Goal: Task Accomplishment & Management: Manage account settings

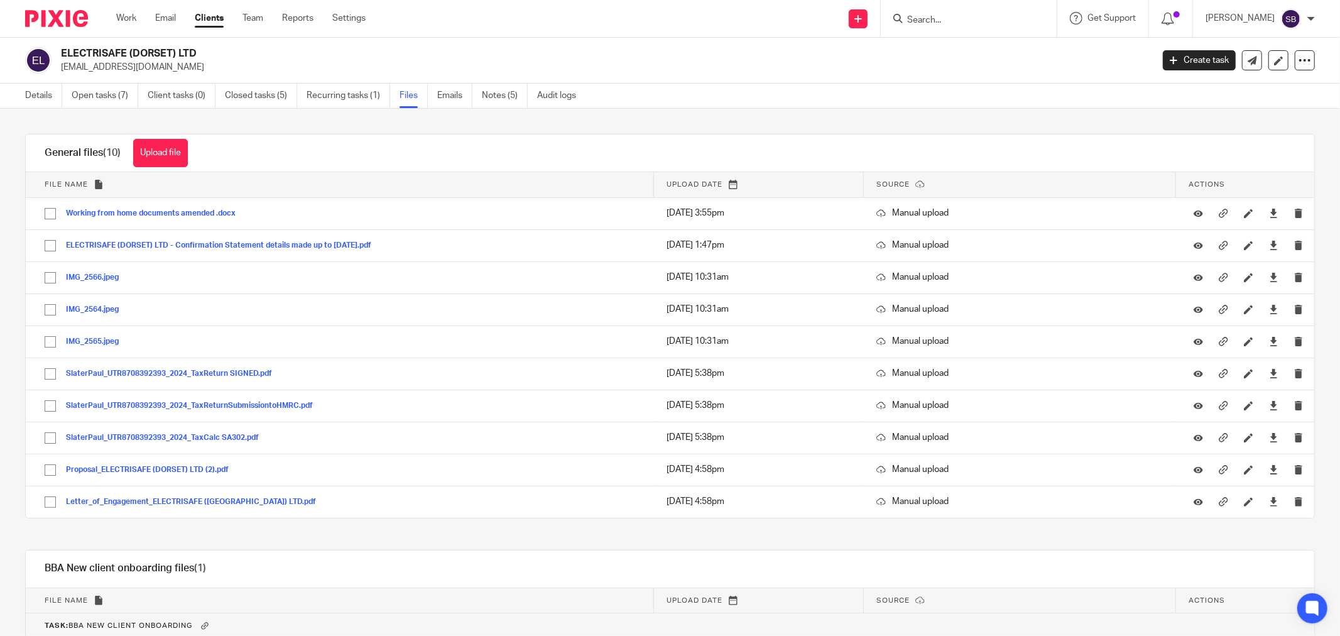
click at [989, 19] on input "Search" at bounding box center [962, 20] width 113 height 11
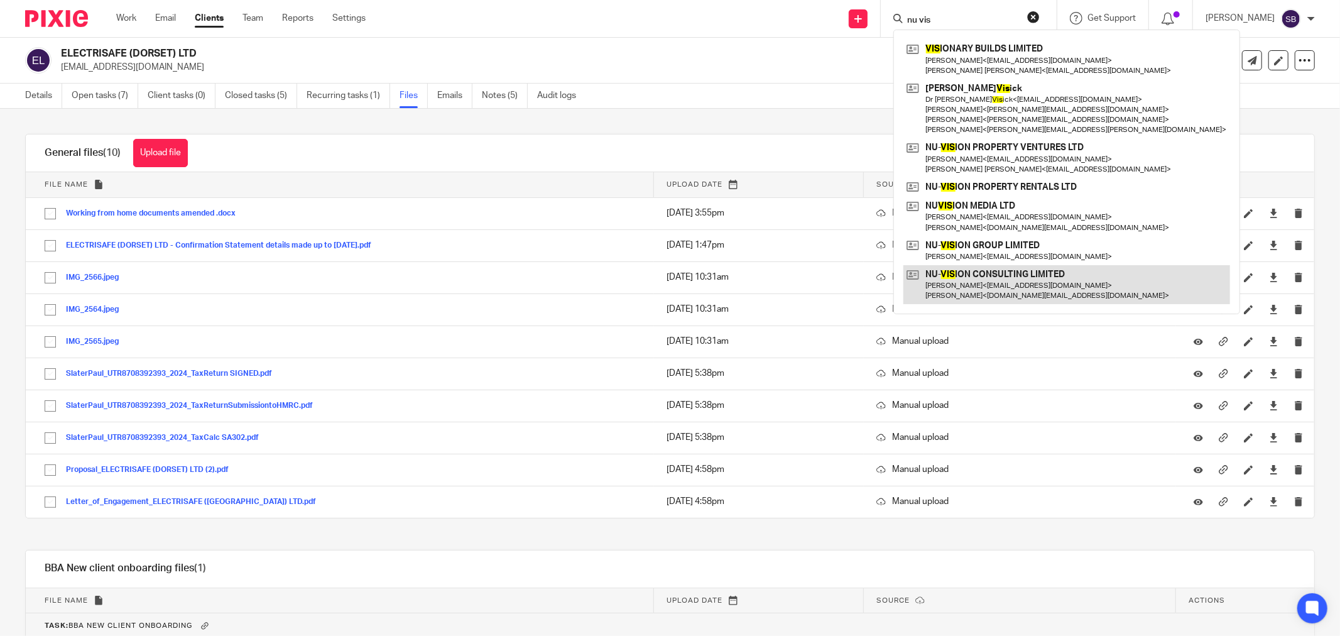
type input "nu vis"
click at [1000, 279] on link at bounding box center [1067, 284] width 327 height 39
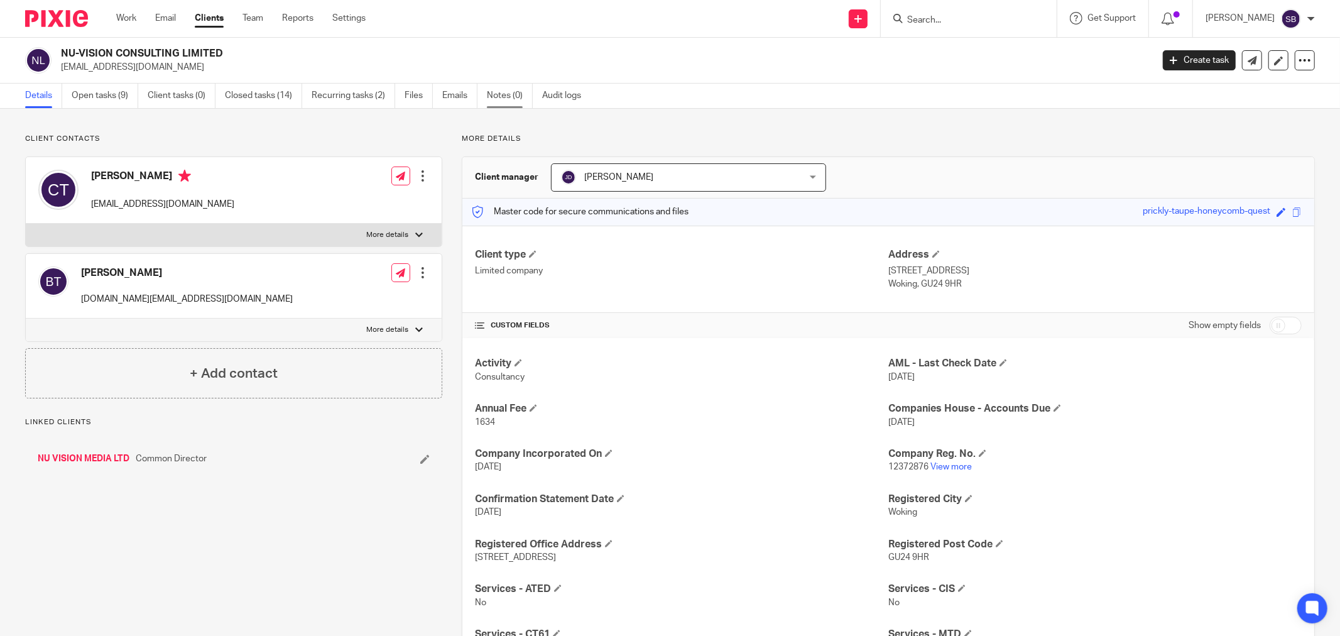
click at [509, 96] on link "Notes (0)" at bounding box center [510, 96] width 46 height 25
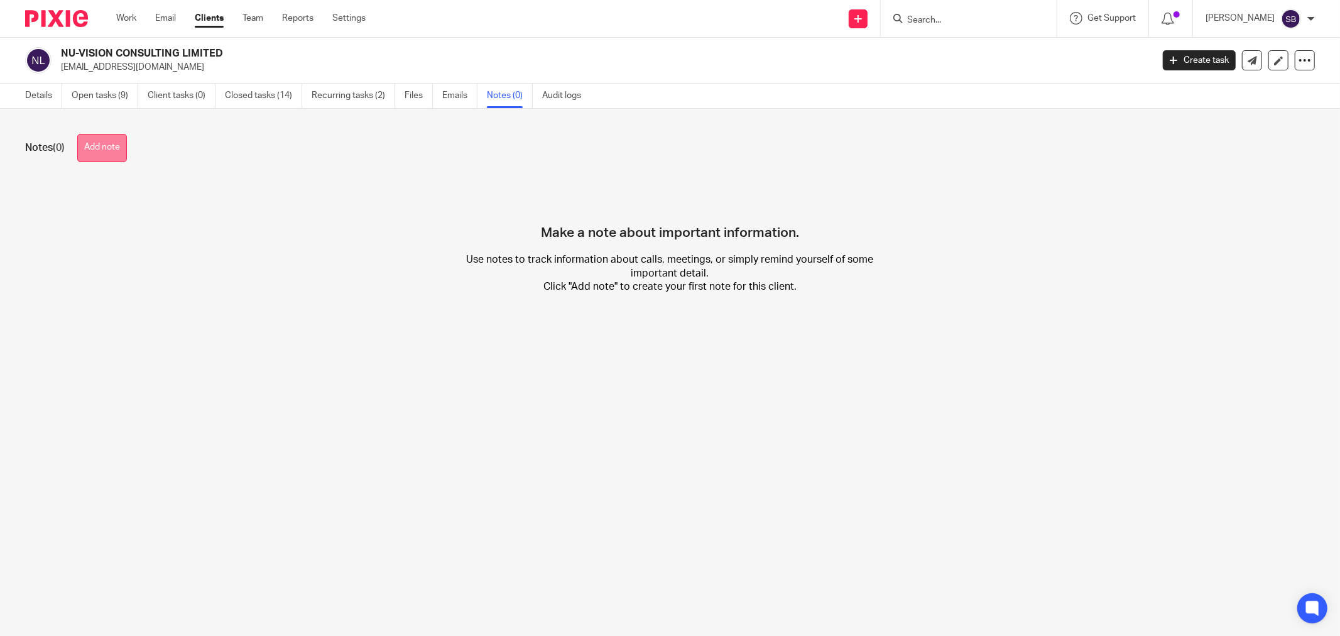
click at [85, 153] on button "Add note" at bounding box center [102, 148] width 50 height 28
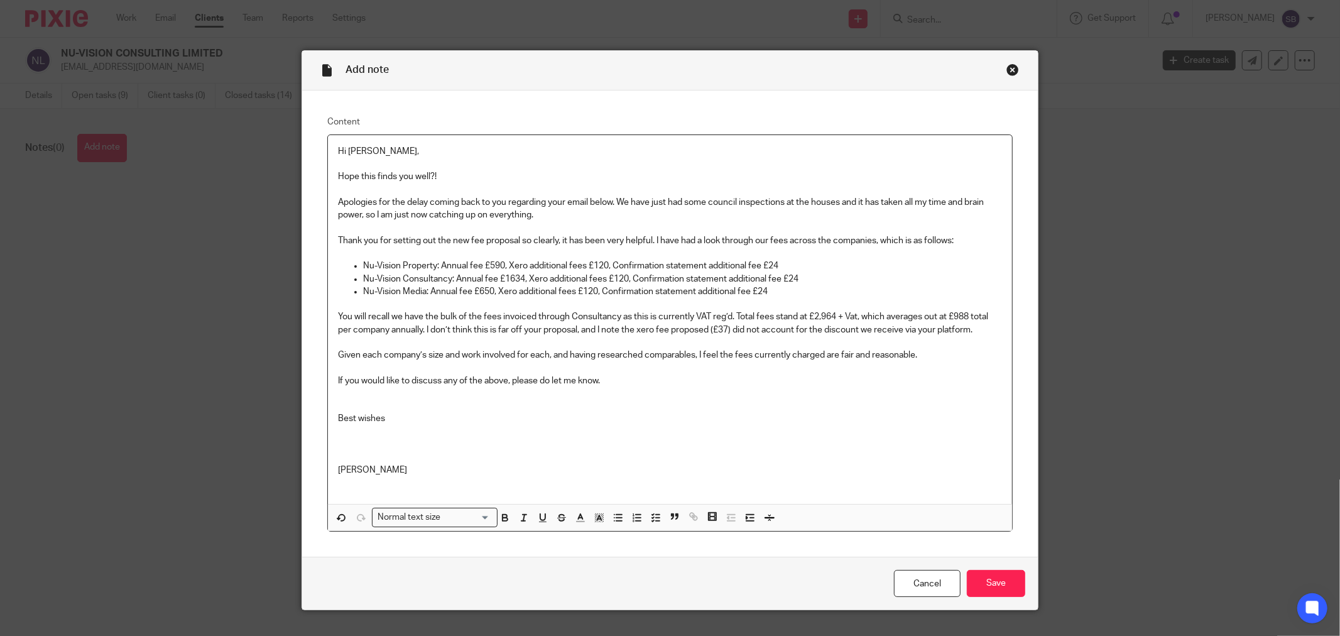
click at [338, 151] on p "Hi Steve," at bounding box center [670, 151] width 664 height 13
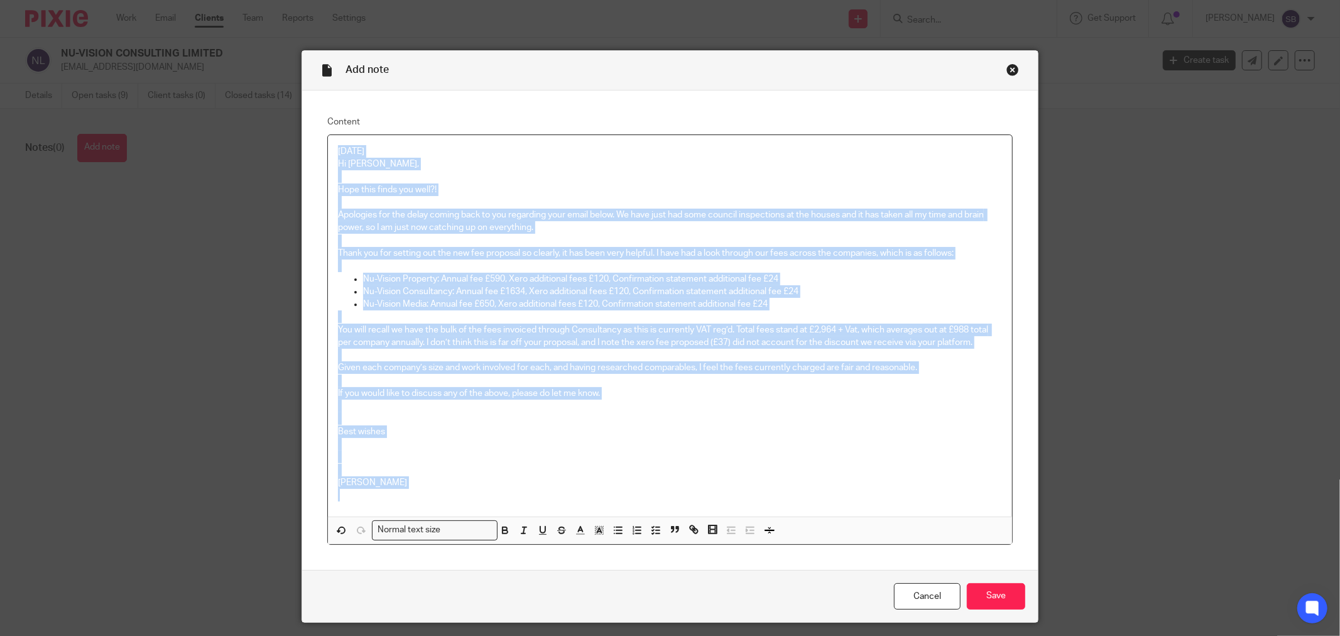
drag, startPoint x: 334, startPoint y: 151, endPoint x: 400, endPoint y: 465, distance: 320.9
click at [393, 499] on div "24/9/25 Hi Steve, Hope this finds you well?! Apologies for the delay coming bac…" at bounding box center [670, 325] width 684 height 381
copy div "24/9/25 Hi Steve, Hope this finds you well?! Apologies for the delay coming bac…"
click at [1005, 594] on input "Save" at bounding box center [996, 596] width 58 height 27
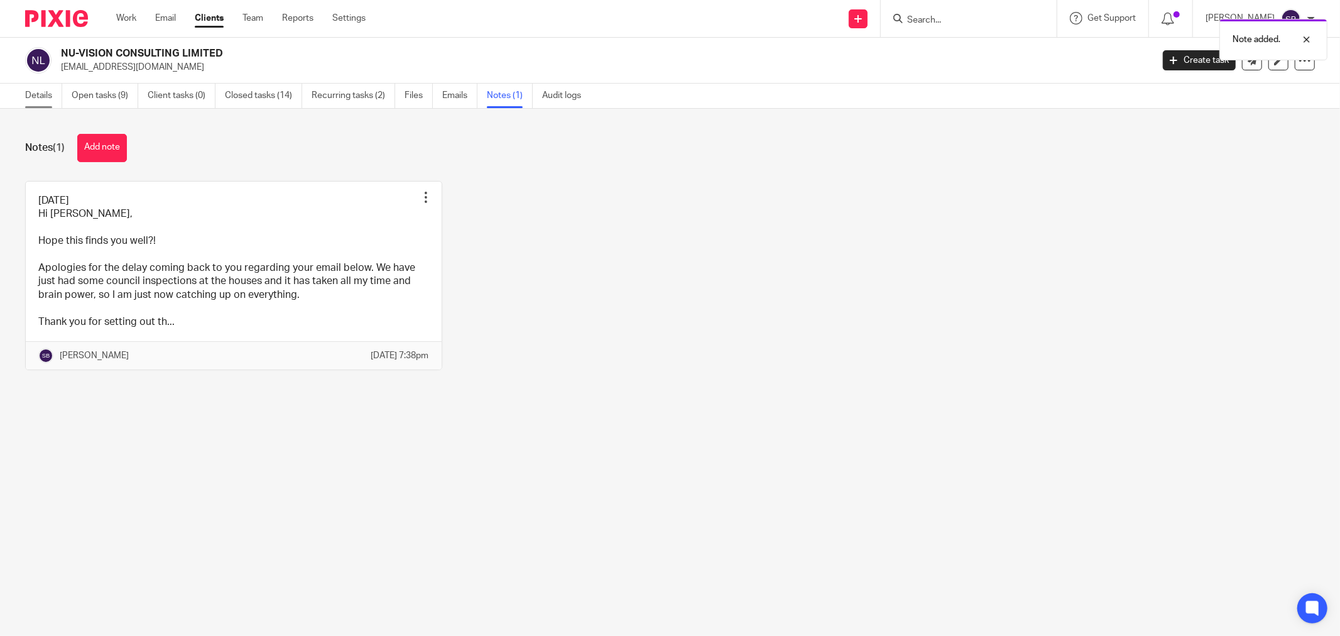
click at [32, 96] on link "Details" at bounding box center [43, 96] width 37 height 25
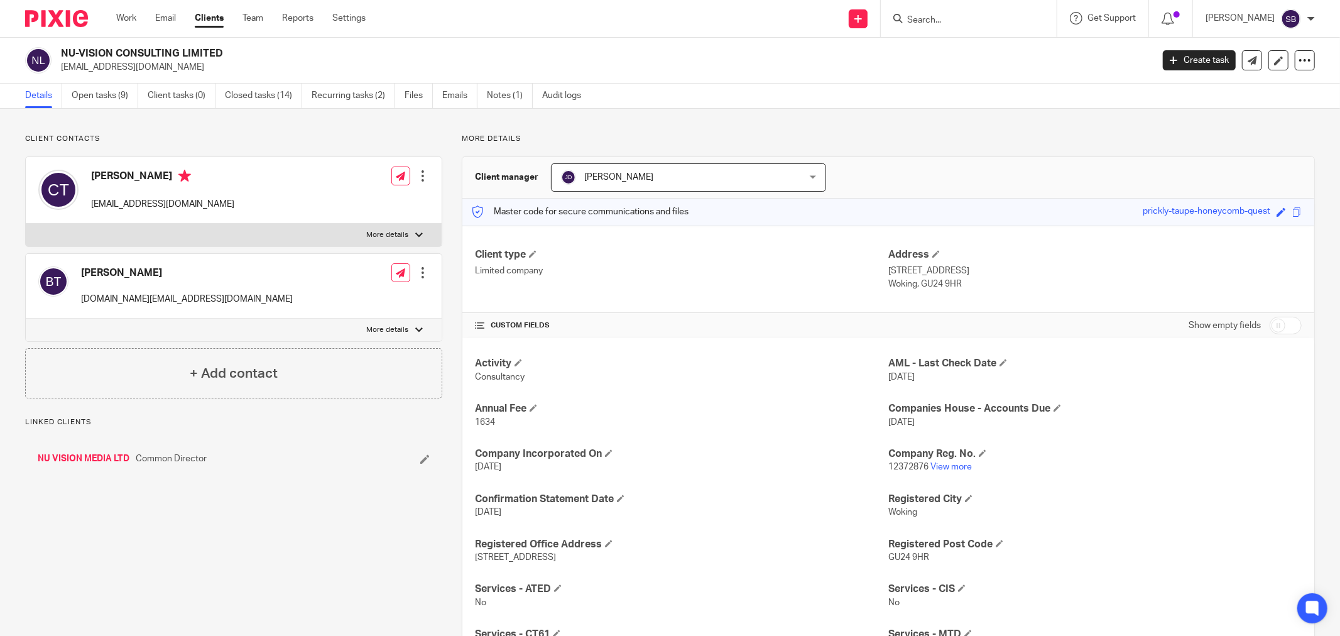
click at [96, 461] on link "NU VISION MEDIA LTD" at bounding box center [84, 458] width 92 height 13
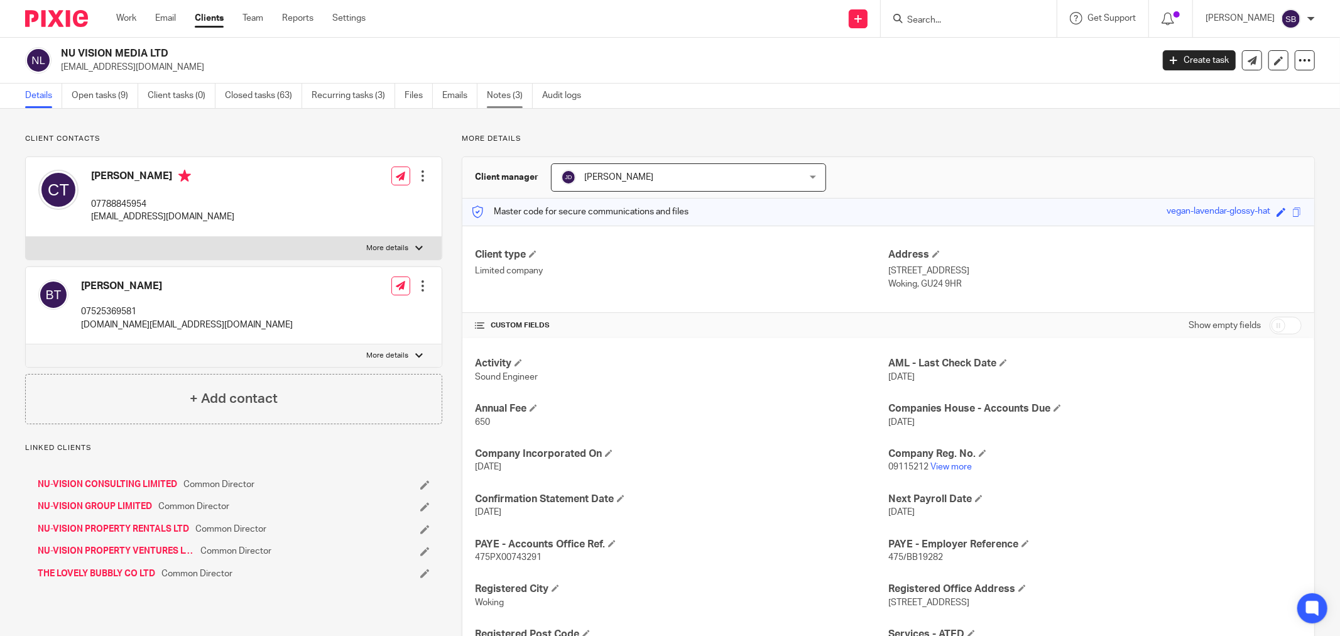
click at [512, 97] on link "Notes (3)" at bounding box center [510, 96] width 46 height 25
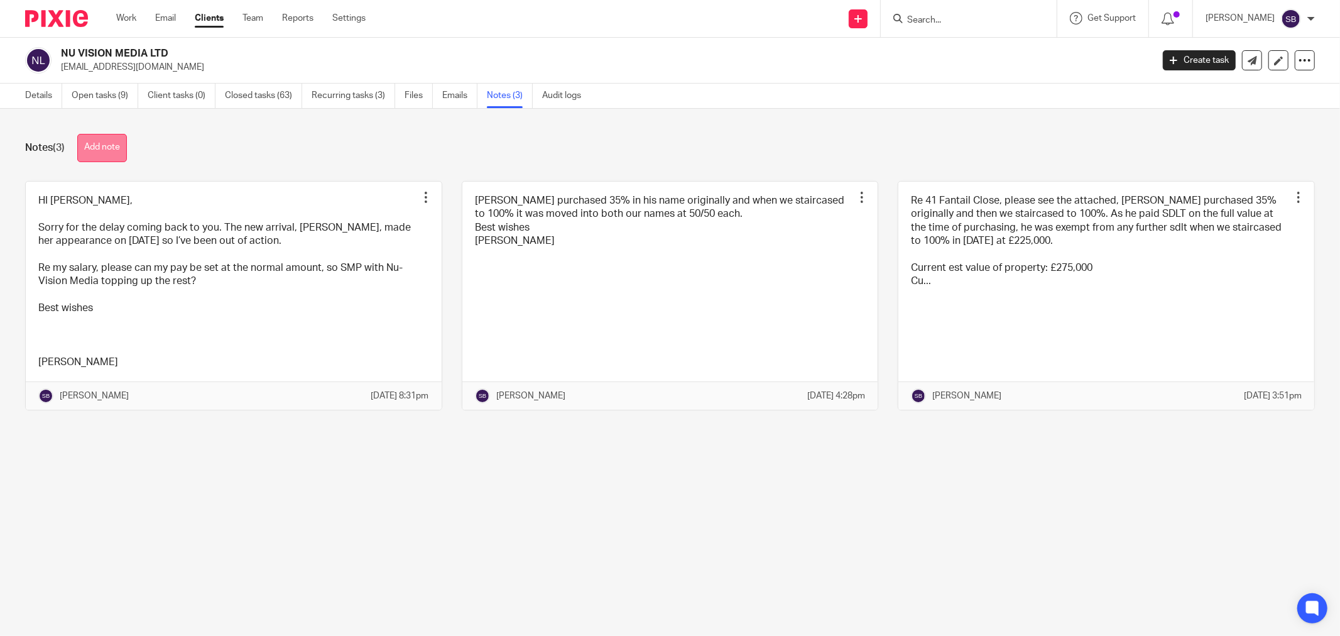
click at [109, 145] on button "Add note" at bounding box center [102, 148] width 50 height 28
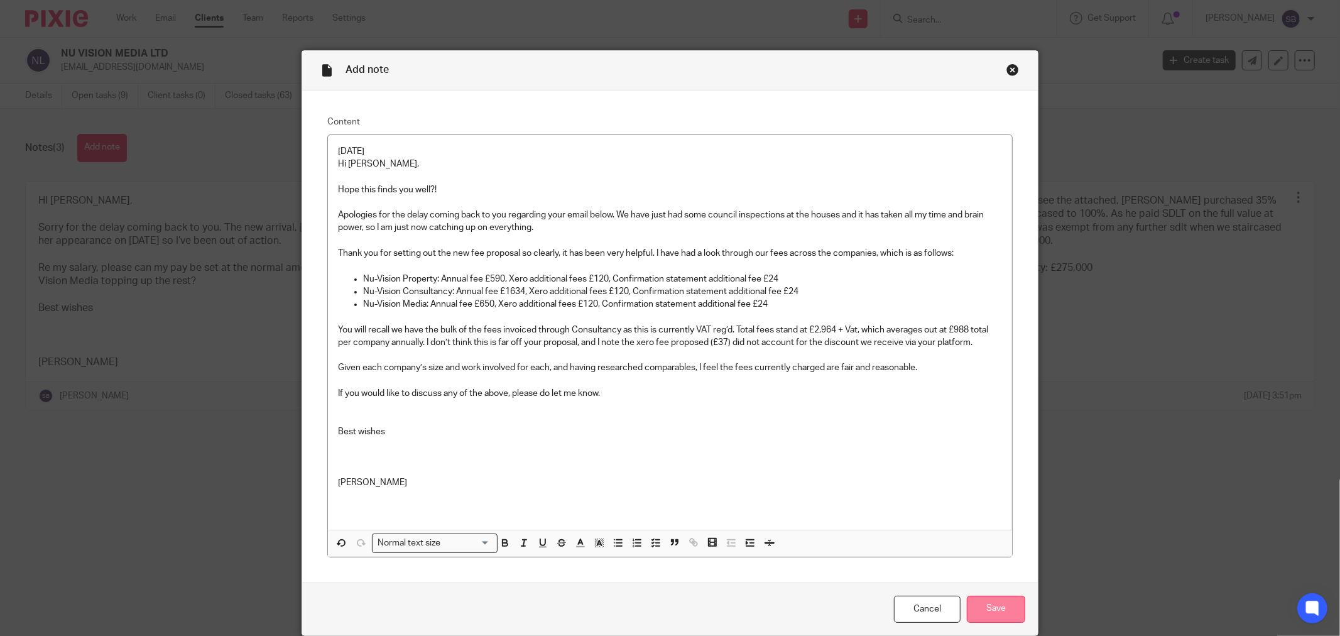
click at [987, 612] on input "Save" at bounding box center [996, 609] width 58 height 27
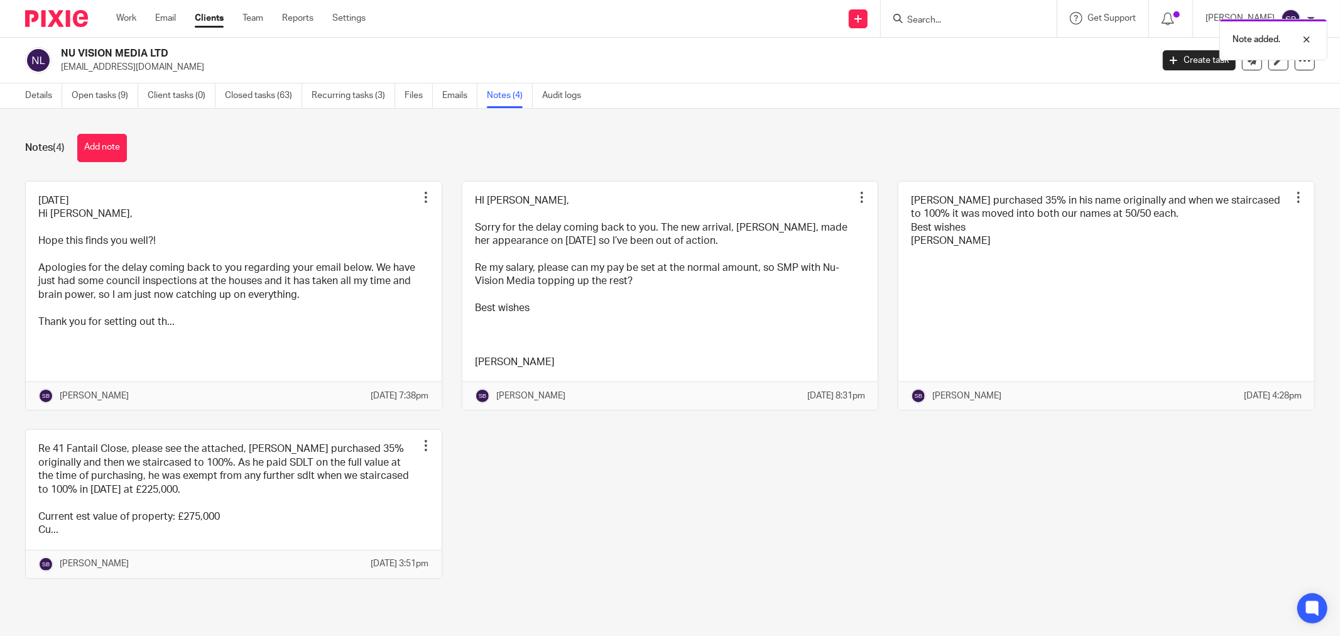
scroll to position [14, 0]
click at [29, 92] on link "Details" at bounding box center [43, 96] width 37 height 25
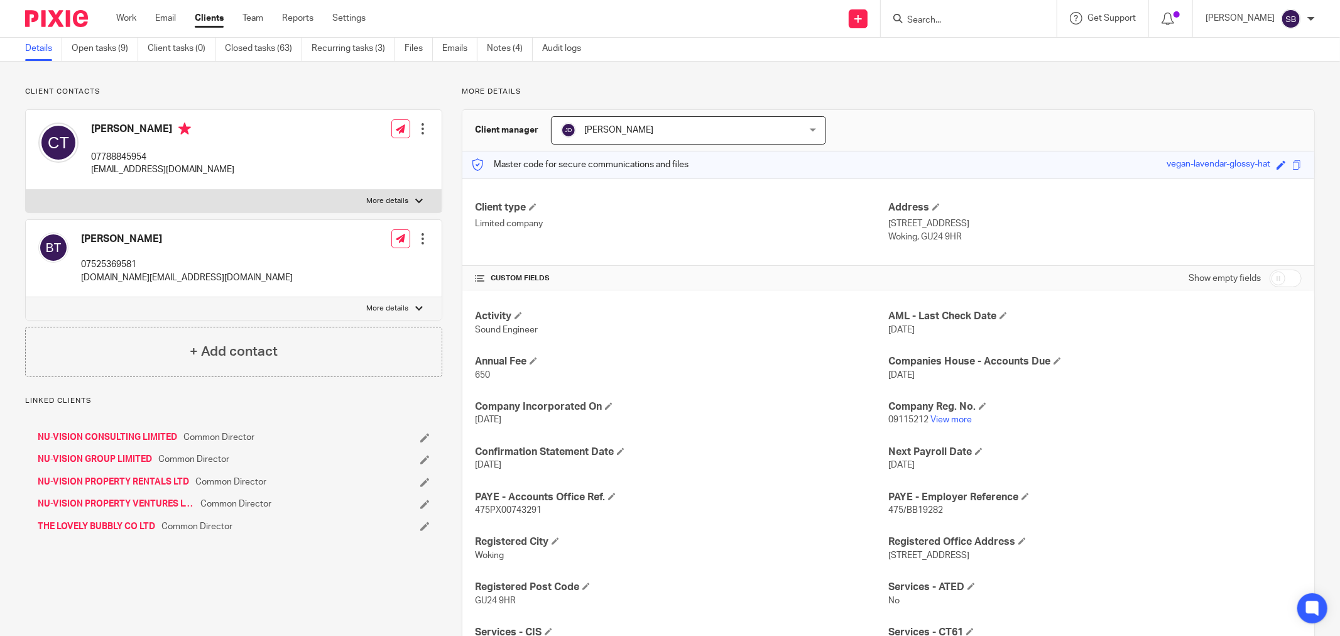
scroll to position [70, 0]
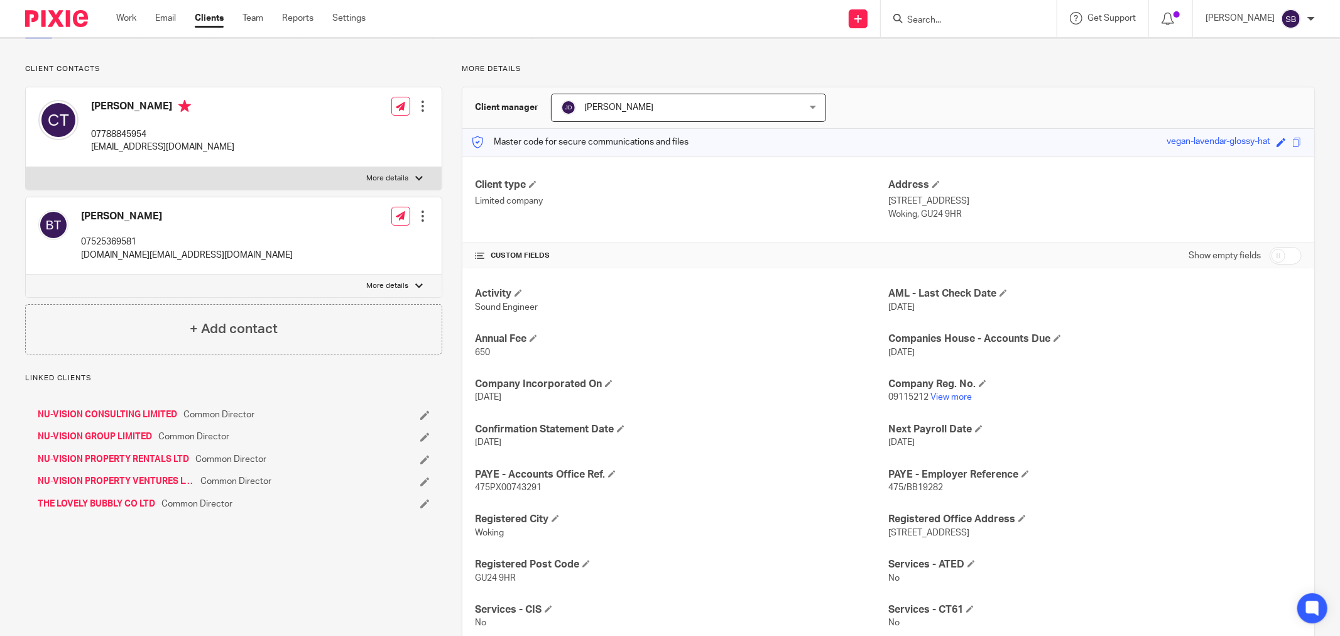
click at [153, 457] on link "NU-VISION PROPERTY RENTALS LTD" at bounding box center [113, 459] width 151 height 13
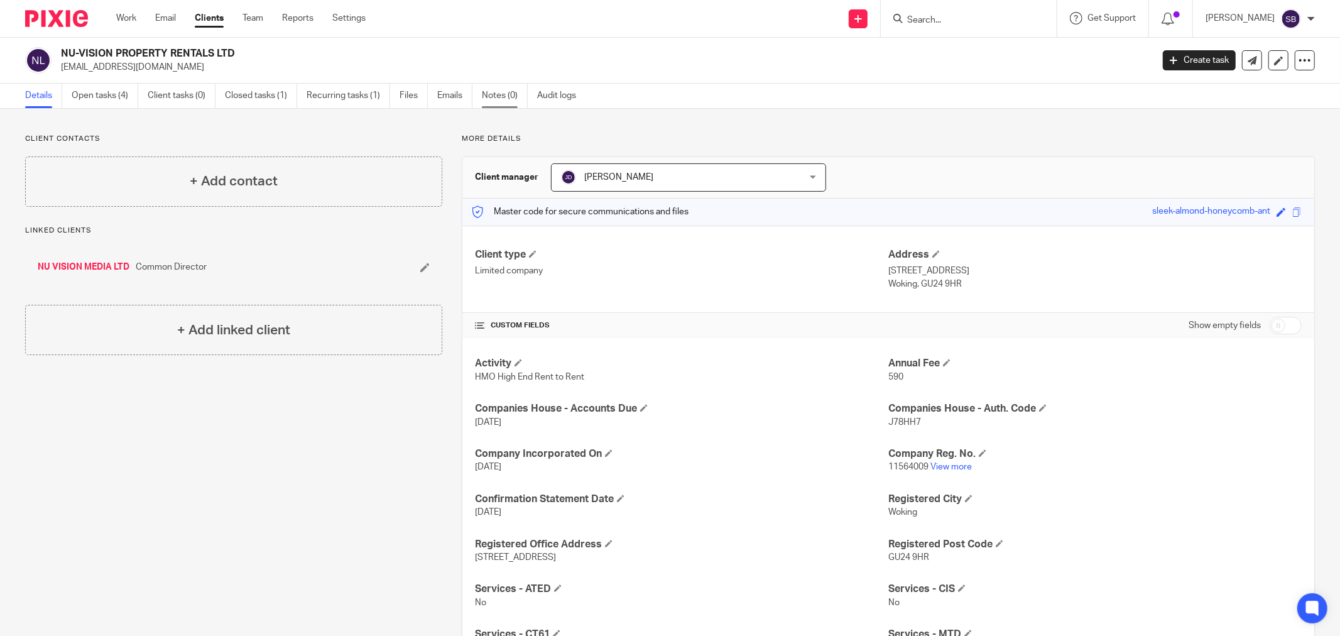
click at [494, 96] on link "Notes (0)" at bounding box center [505, 96] width 46 height 25
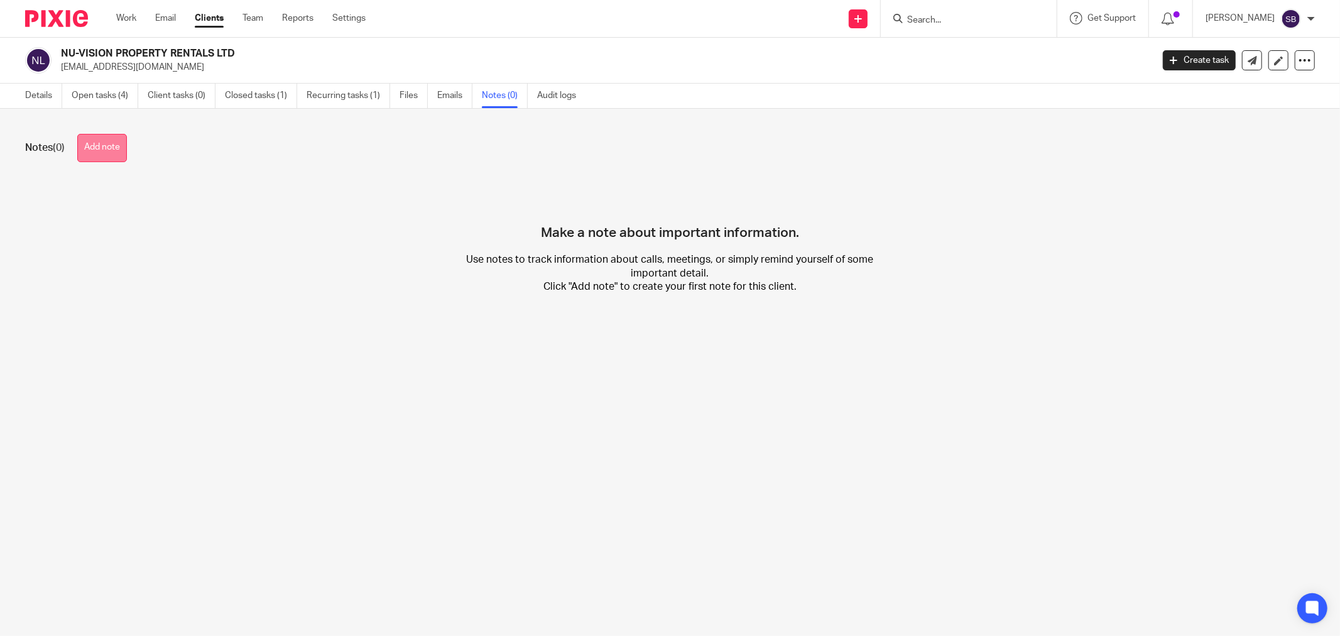
click at [98, 152] on button "Add note" at bounding box center [102, 148] width 50 height 28
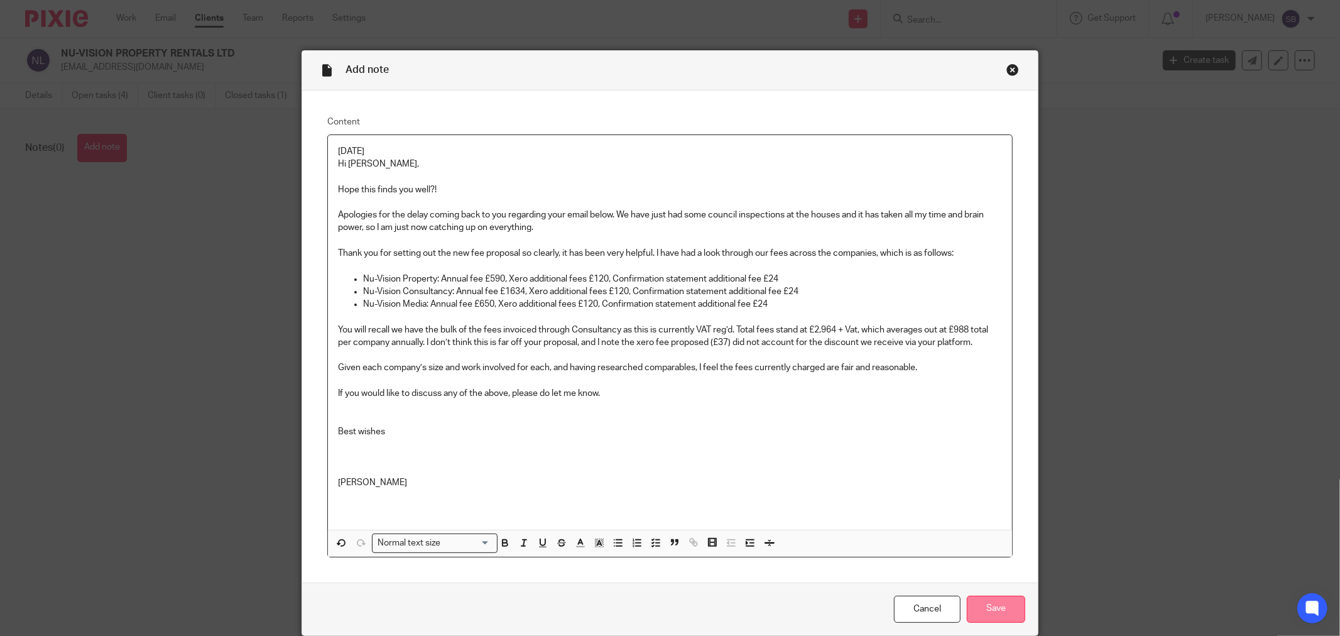
click at [984, 606] on input "Save" at bounding box center [996, 609] width 58 height 27
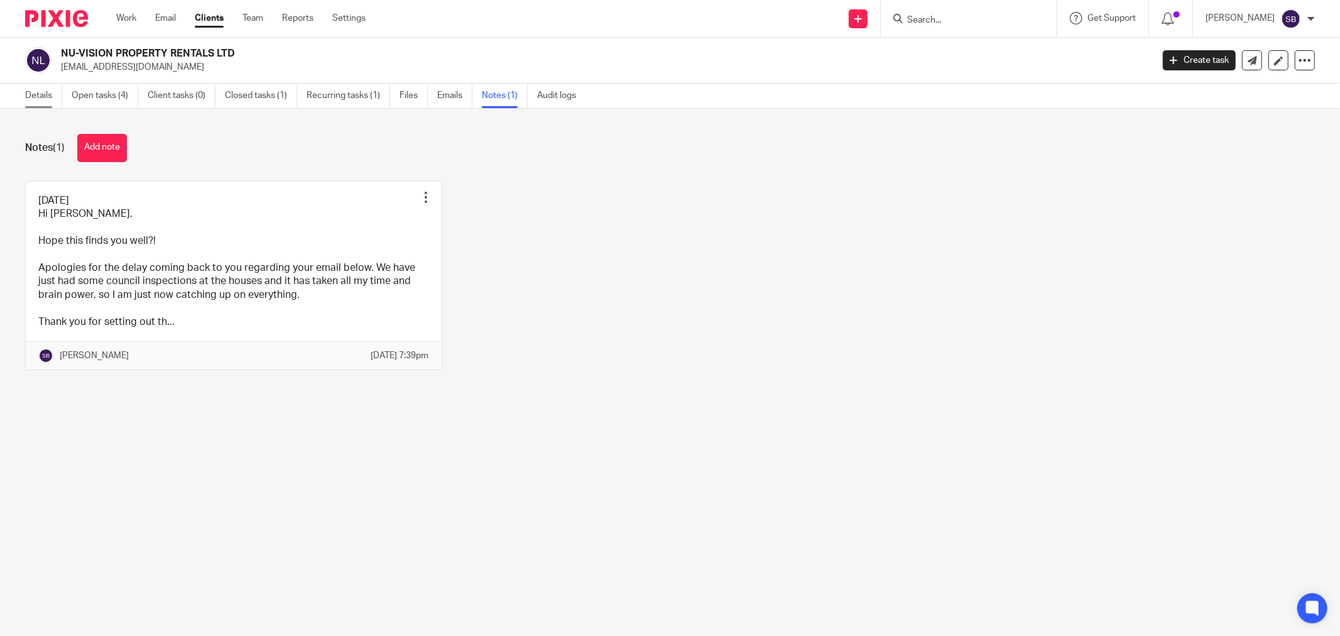
click at [35, 94] on link "Details" at bounding box center [43, 96] width 37 height 25
